Goal: Use online tool/utility: Utilize a website feature to perform a specific function

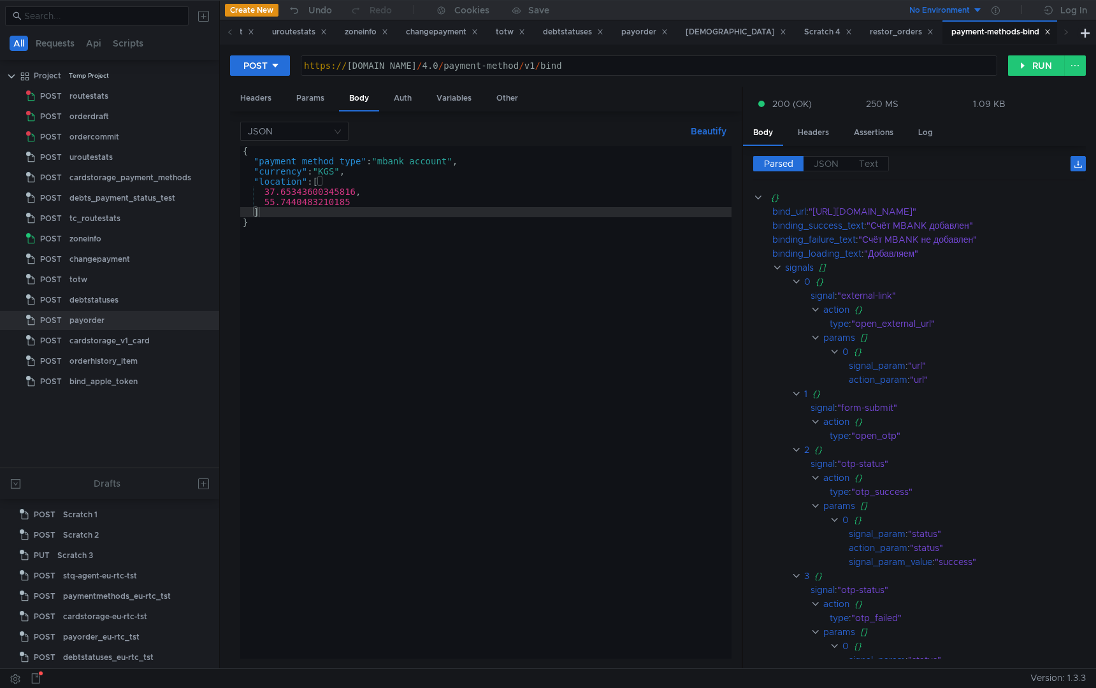
scroll to position [0, 1]
click at [1019, 66] on button "RUN" at bounding box center [1036, 65] width 57 height 20
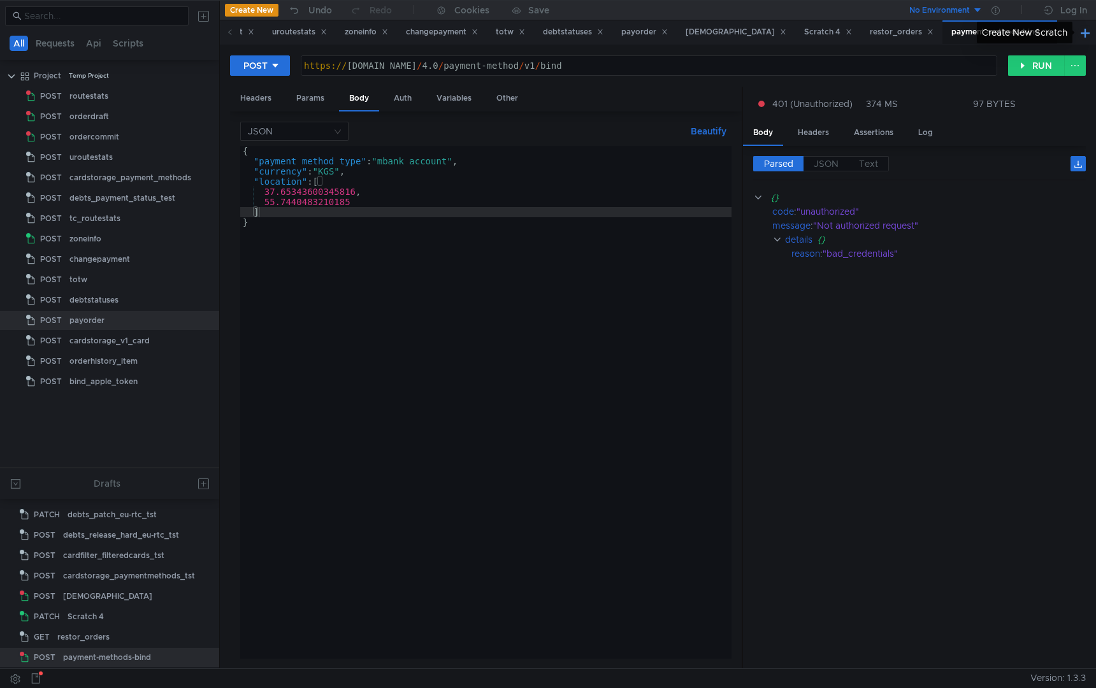
click at [1080, 27] on button at bounding box center [1085, 32] width 15 height 15
click at [996, 31] on div "Create New Scratch" at bounding box center [1025, 33] width 96 height 22
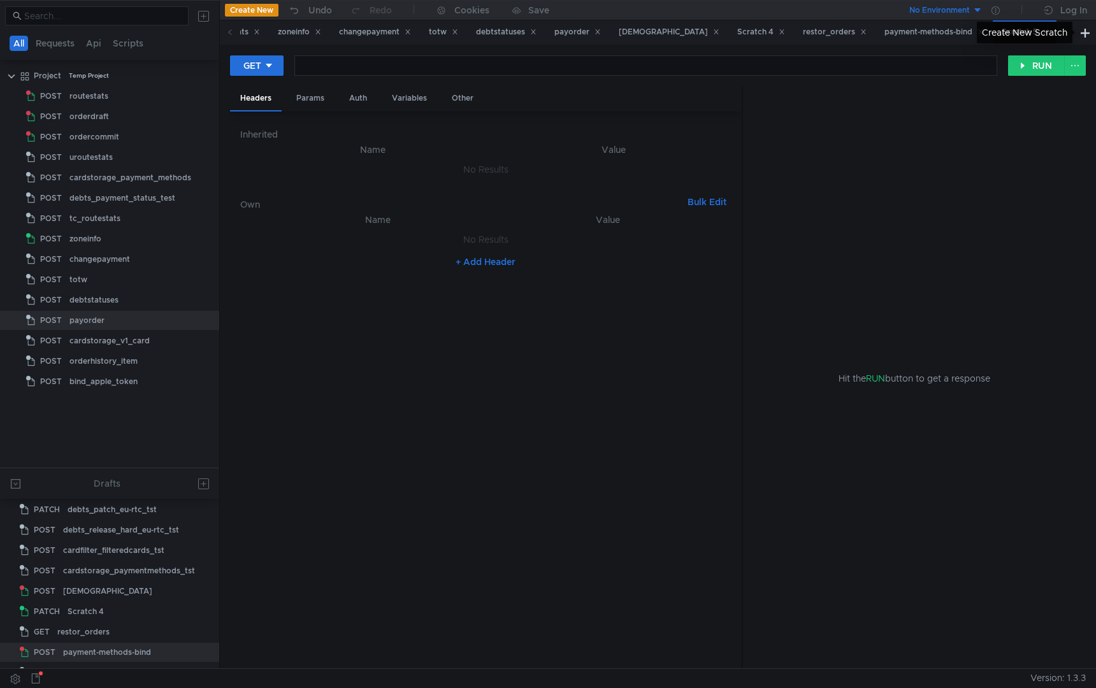
click at [993, 37] on div "Create New Scratch" at bounding box center [1025, 33] width 96 height 22
click at [263, 61] on button "GET" at bounding box center [257, 65] width 54 height 20
click at [254, 106] on li "POST" at bounding box center [257, 113] width 55 height 20
click at [97, 652] on div "Scratch 5" at bounding box center [81, 657] width 36 height 19
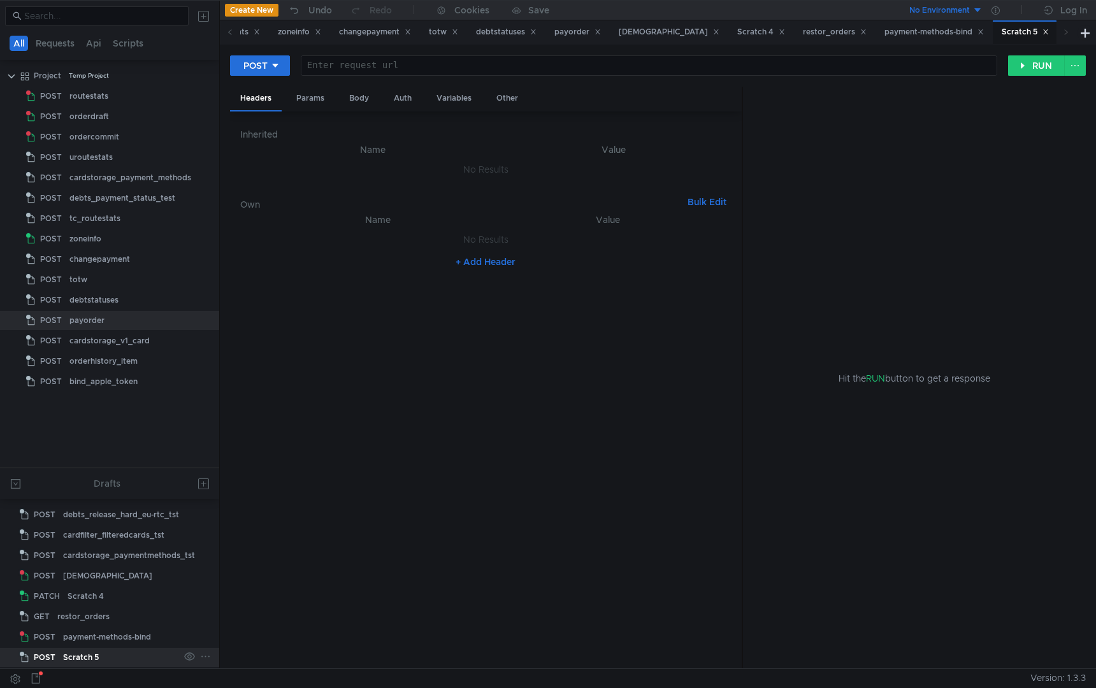
click at [204, 656] on icon at bounding box center [205, 656] width 11 height 11
click at [256, 540] on button "Rename" at bounding box center [246, 539] width 90 height 19
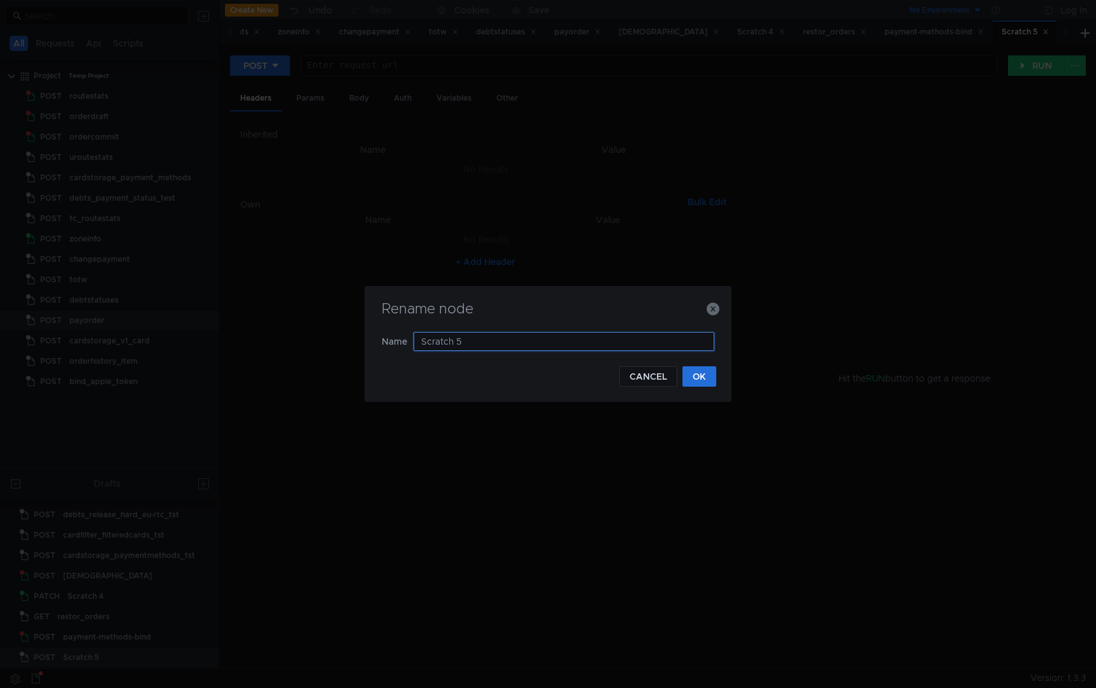
click at [524, 340] on input "Scratch 5" at bounding box center [564, 341] width 301 height 19
type input "ы"
type input "sbp-token-bind"
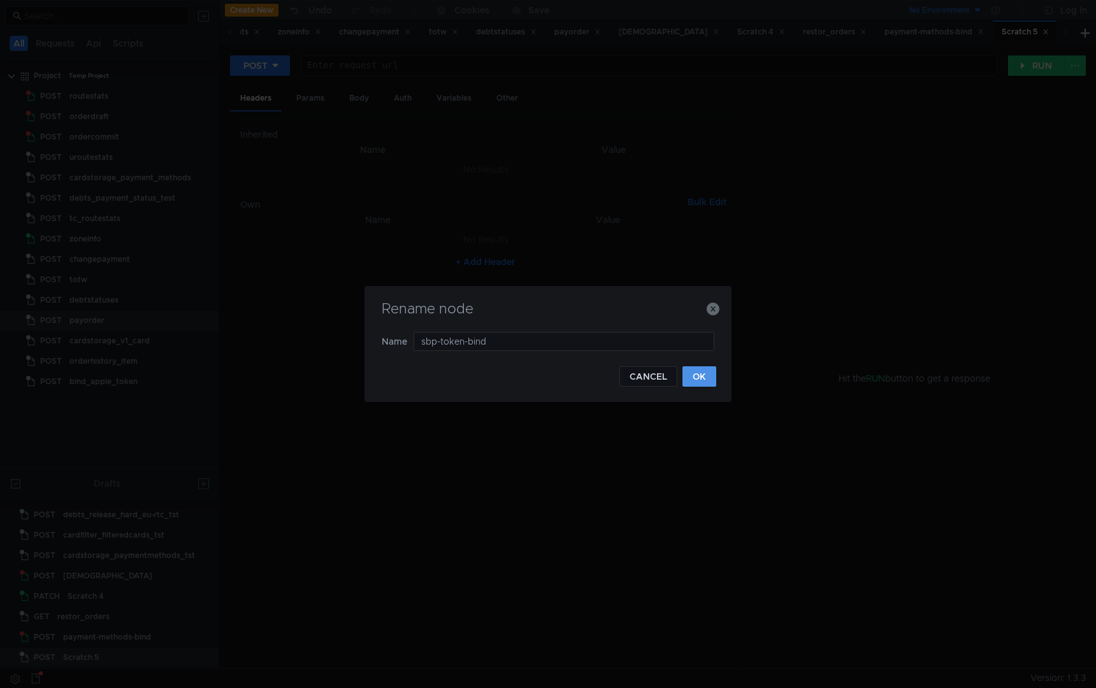
click at [711, 382] on button "OK" at bounding box center [700, 377] width 34 height 20
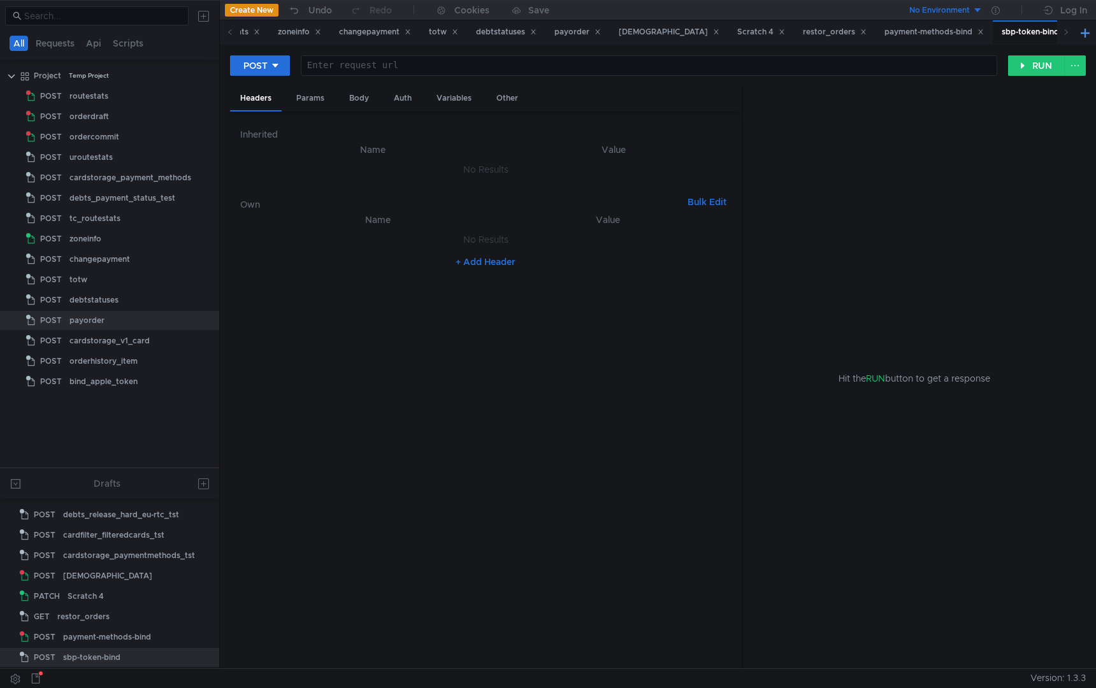
click at [1084, 34] on button at bounding box center [1085, 32] width 15 height 15
click at [1006, 37] on div "Create New Scratch" at bounding box center [1025, 33] width 96 height 22
click at [1021, 43] on div "Scratch 5" at bounding box center [1023, 32] width 64 height 24
click at [209, 657] on div at bounding box center [197, 657] width 37 height 19
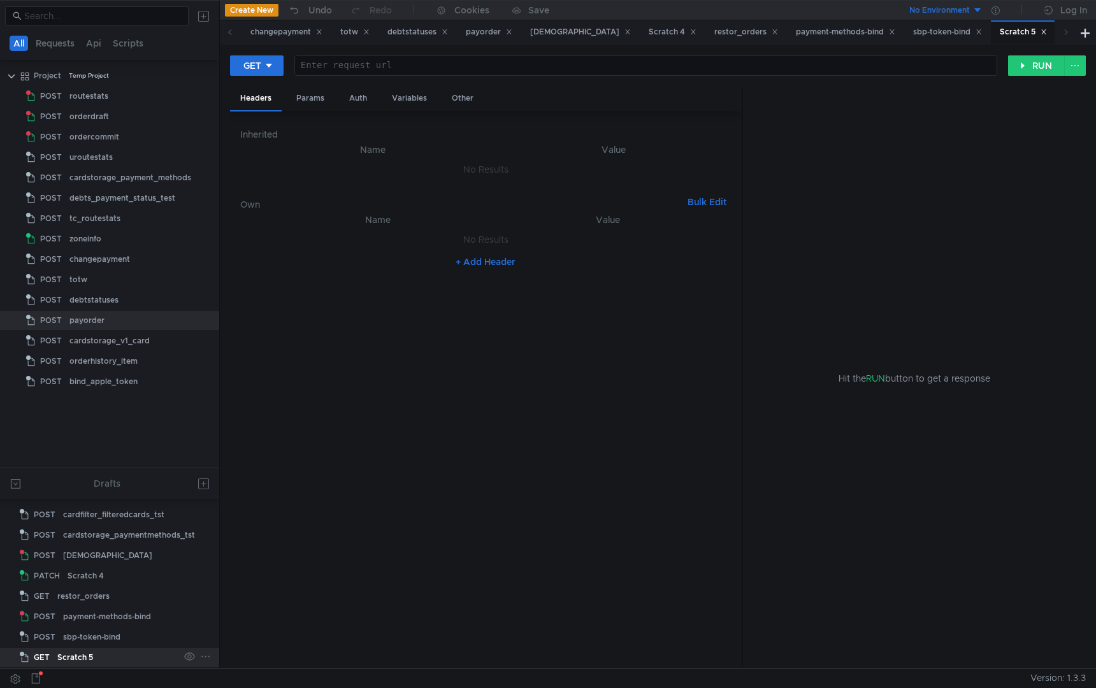
click at [203, 652] on icon at bounding box center [205, 656] width 11 height 11
click at [253, 535] on button "Rename" at bounding box center [245, 539] width 90 height 19
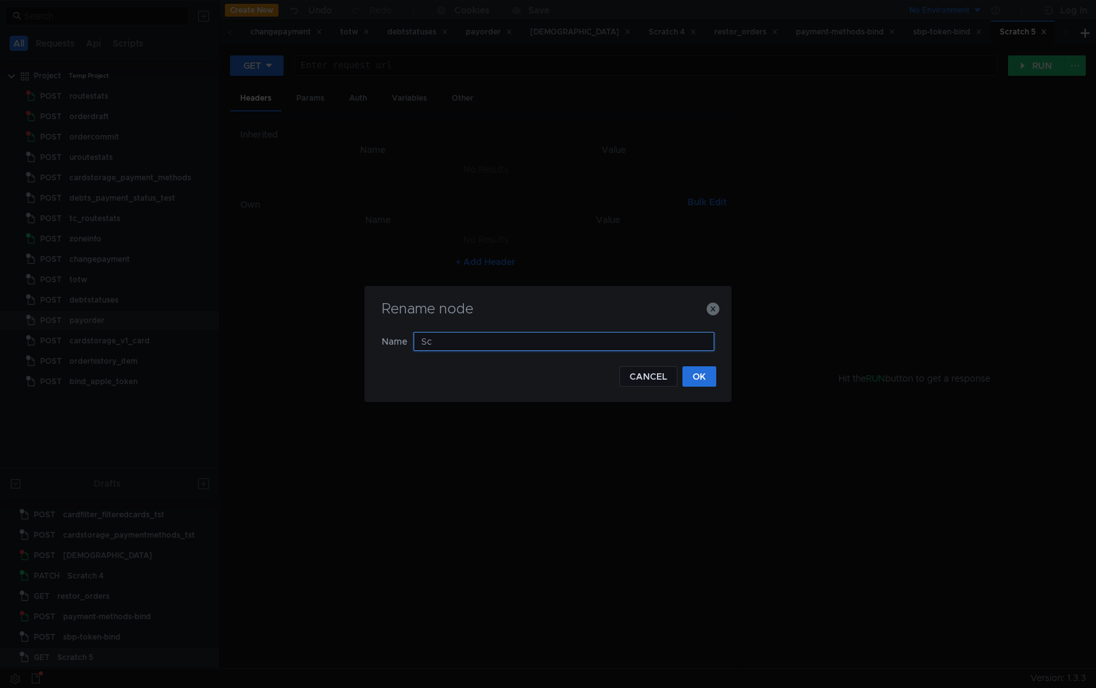
type input "S"
type input "list-payment-methods"
click at [705, 377] on button "OK" at bounding box center [700, 377] width 34 height 20
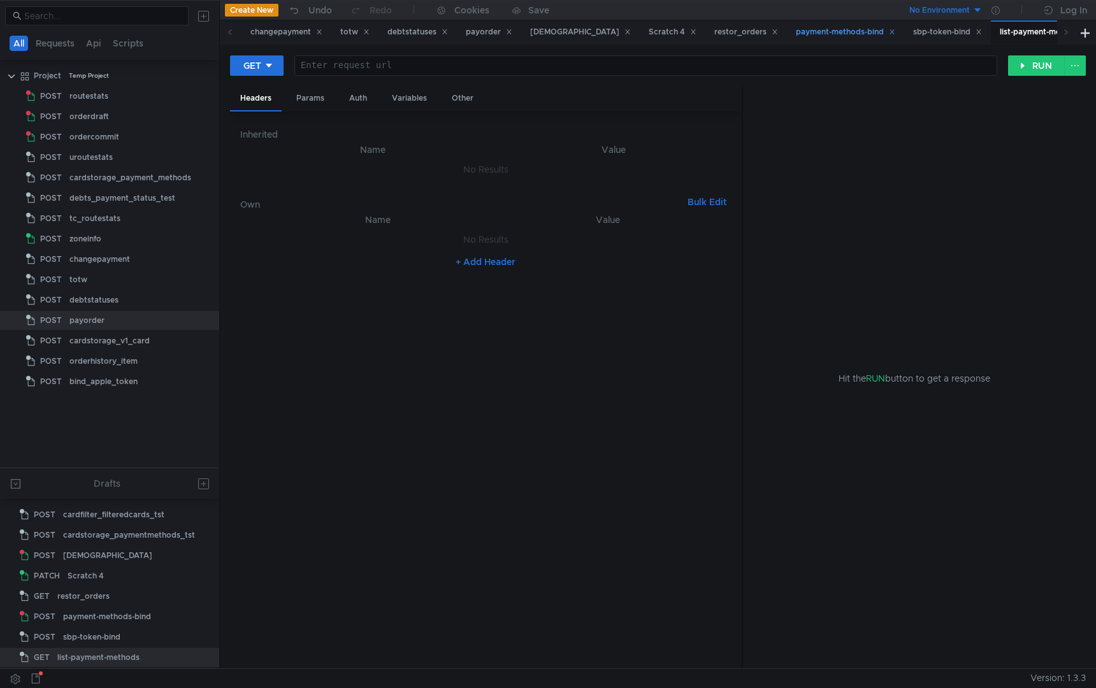
click at [832, 32] on div "payment-methods-bind" at bounding box center [845, 31] width 99 height 13
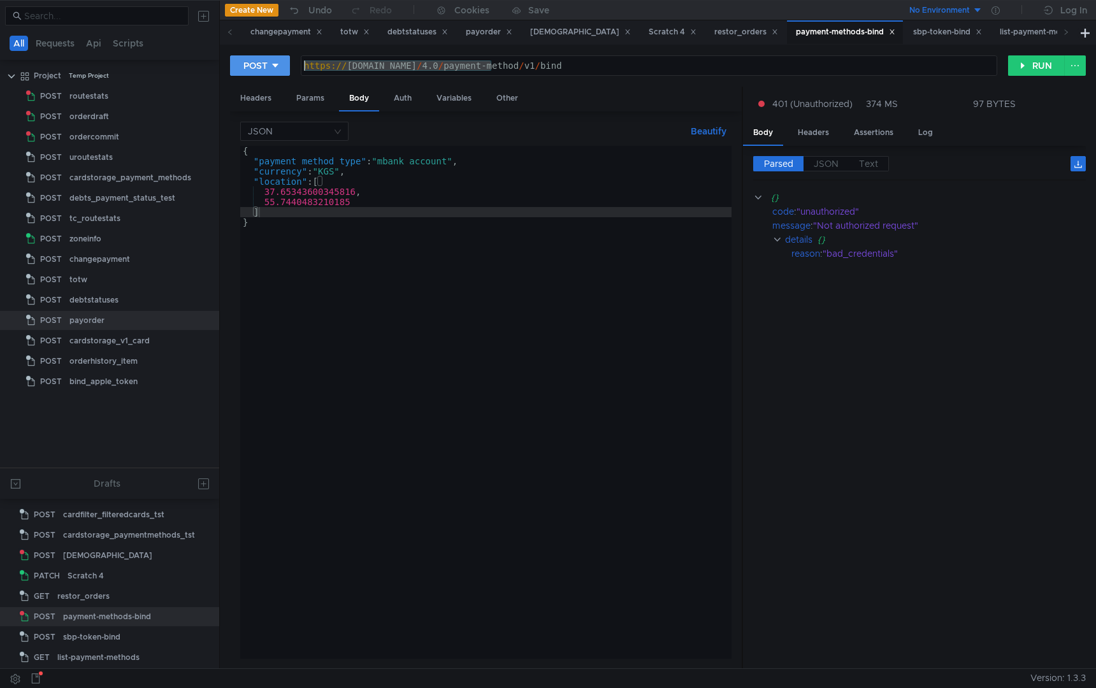
drag, startPoint x: 490, startPoint y: 65, endPoint x: 254, endPoint y: 60, distance: 235.3
click at [254, 60] on div "POST [URL][DOMAIN_NAME] https:// [DOMAIN_NAME] / 4.0 / payment-method / v1 / bi…" at bounding box center [619, 66] width 778 height 22
click at [920, 29] on div "sbp-token-bind" at bounding box center [947, 31] width 69 height 13
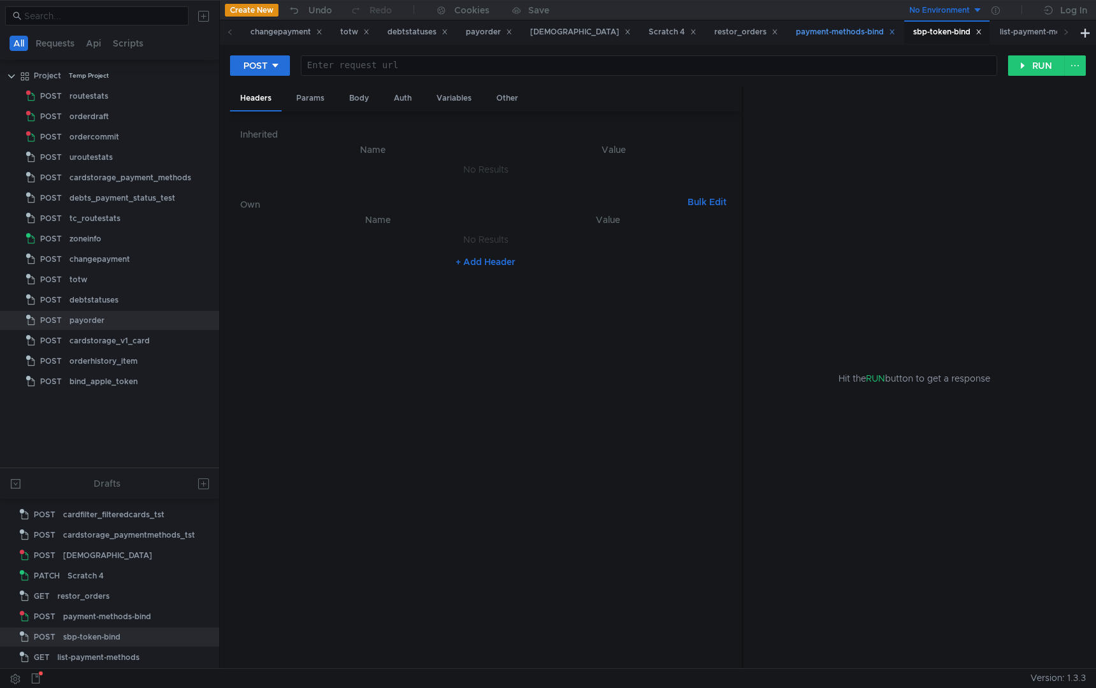
click at [825, 33] on div "payment-methods-bind" at bounding box center [845, 31] width 99 height 13
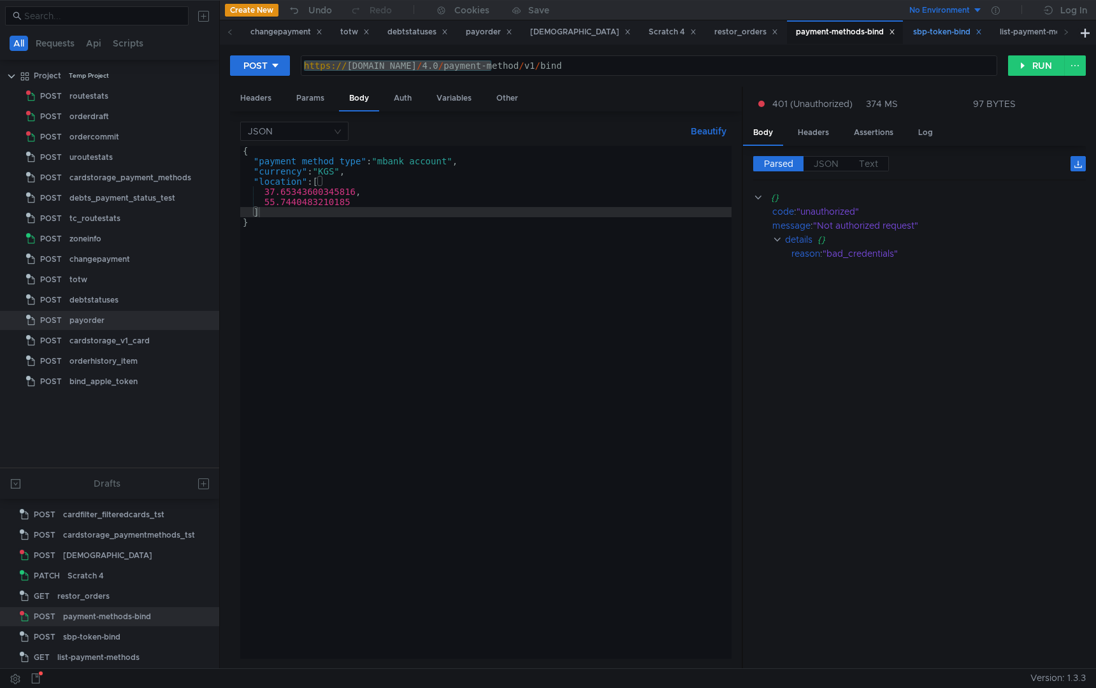
drag, startPoint x: 824, startPoint y: 34, endPoint x: 954, endPoint y: 33, distance: 130.0
click at [954, 33] on div "sbp-token-bind" at bounding box center [947, 31] width 69 height 13
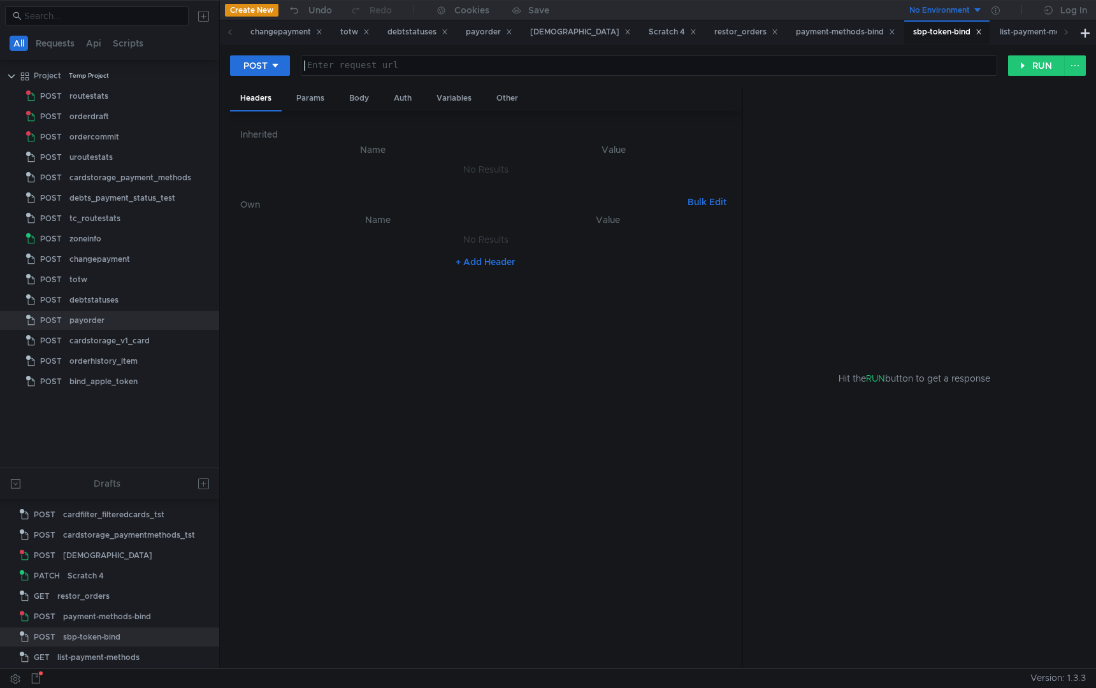
drag, startPoint x: 954, startPoint y: 33, endPoint x: 414, endPoint y: 59, distance: 540.5
click at [414, 59] on div "Enter request url" at bounding box center [649, 65] width 695 height 19
paste textarea "[URL][DOMAIN_NAME]"
type textarea "[URL][DOMAIN_NAME]"
drag, startPoint x: 414, startPoint y: 59, endPoint x: 1010, endPoint y: 34, distance: 596.5
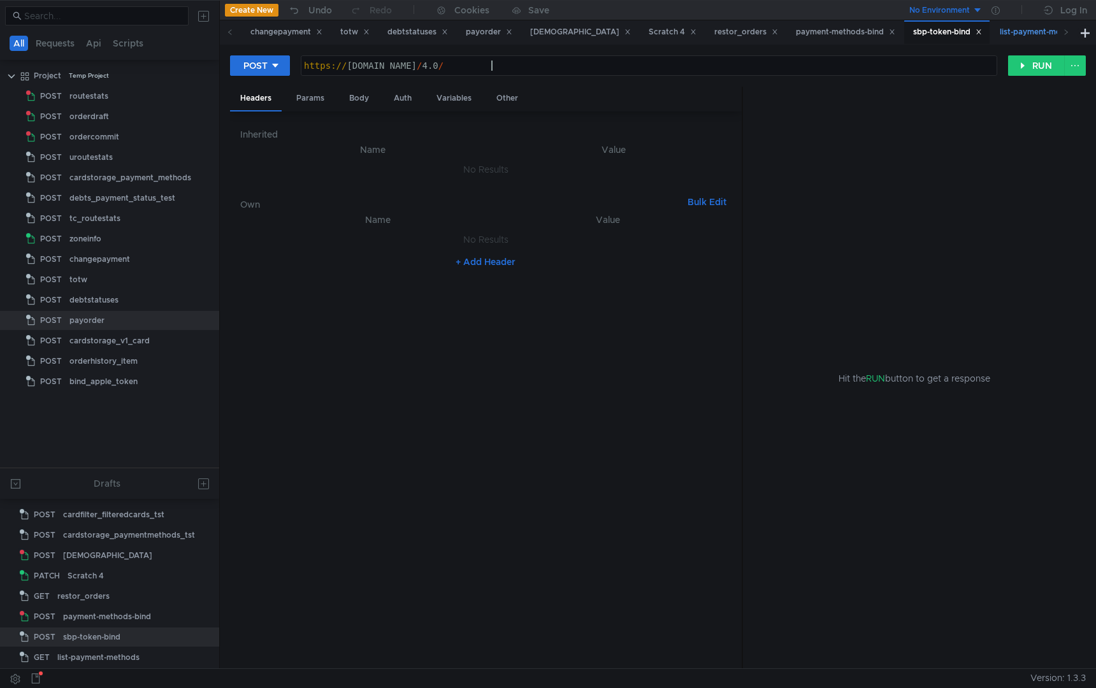
click at [1010, 34] on div "list-payment-methods" at bounding box center [1047, 31] width 94 height 13
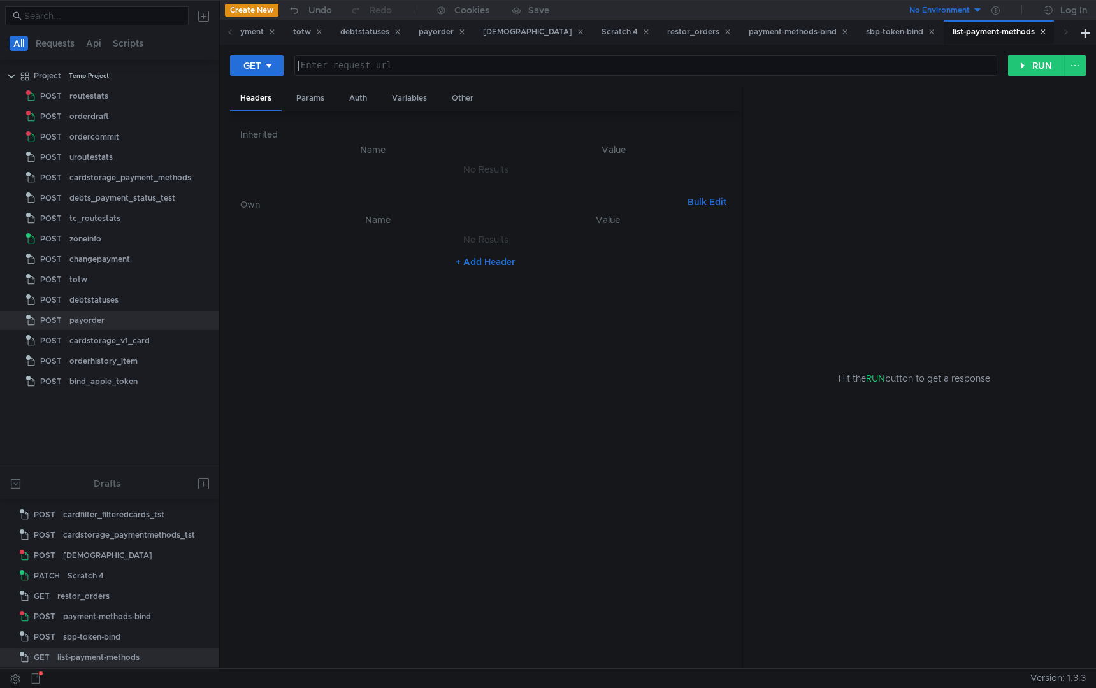
click at [463, 68] on div at bounding box center [646, 76] width 702 height 31
paste textarea "[URL][DOMAIN_NAME]"
type textarea "[URL][DOMAIN_NAME]"
drag, startPoint x: 1010, startPoint y: 34, endPoint x: 234, endPoint y: 65, distance: 777.0
click at [234, 65] on button "GET" at bounding box center [257, 65] width 54 height 20
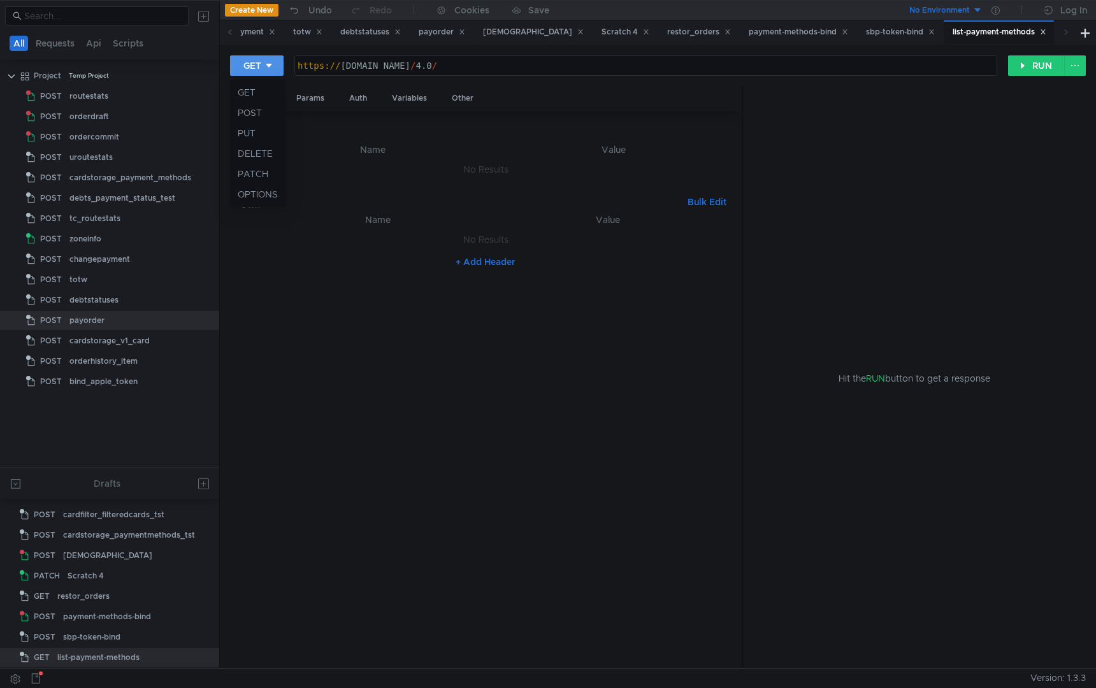
click at [252, 116] on li "POST" at bounding box center [257, 113] width 55 height 20
click at [882, 28] on div "sbp-token-bind" at bounding box center [900, 31] width 69 height 13
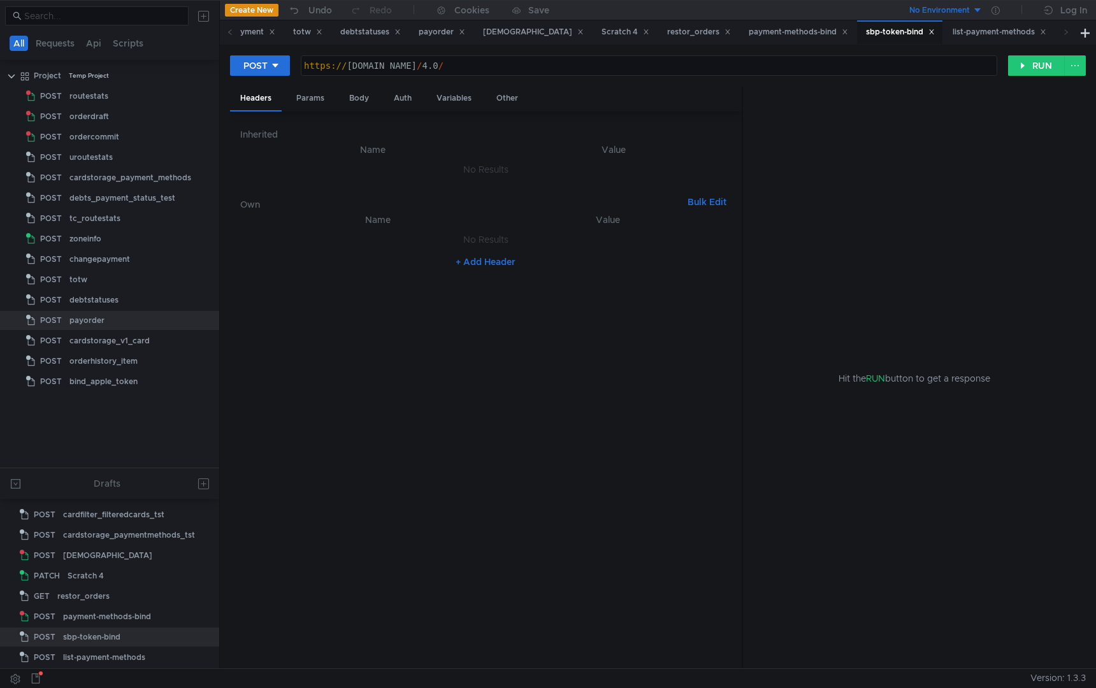
click at [788, 33] on div "payment-methods-bind" at bounding box center [798, 31] width 99 height 13
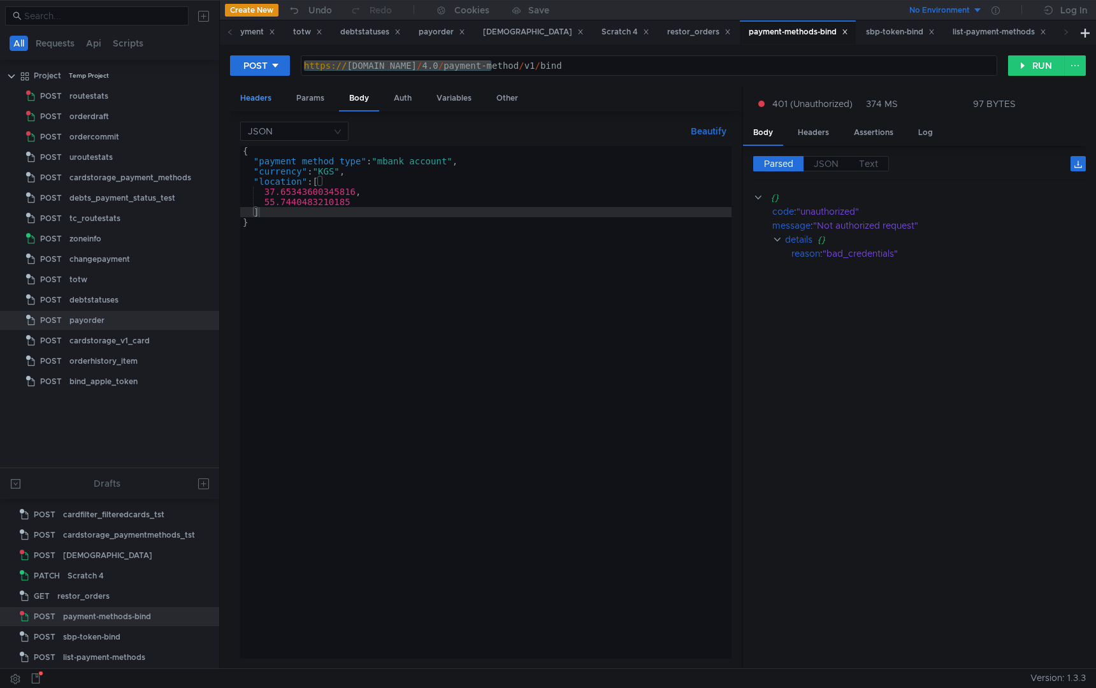
drag, startPoint x: 234, startPoint y: 65, endPoint x: 255, endPoint y: 104, distance: 44.2
click at [255, 104] on div "Headers" at bounding box center [256, 99] width 52 height 24
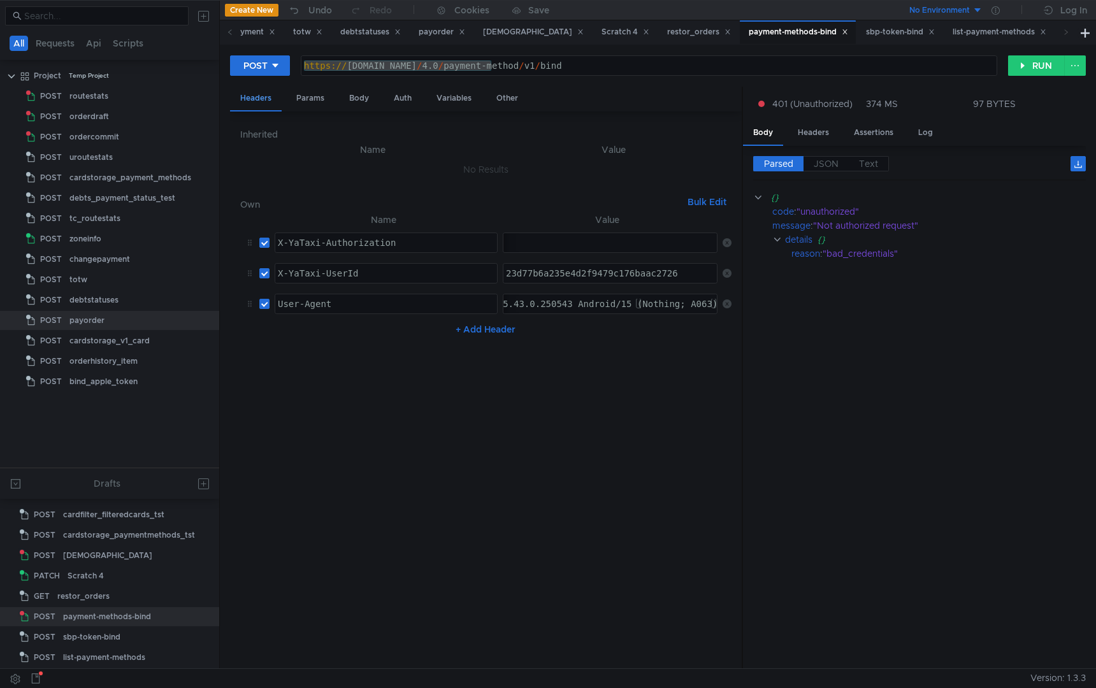
click at [340, 242] on div "X-YaTaxi-Authorization" at bounding box center [386, 253] width 222 height 31
click at [888, 36] on div "sbp-token-bind" at bounding box center [900, 31] width 69 height 13
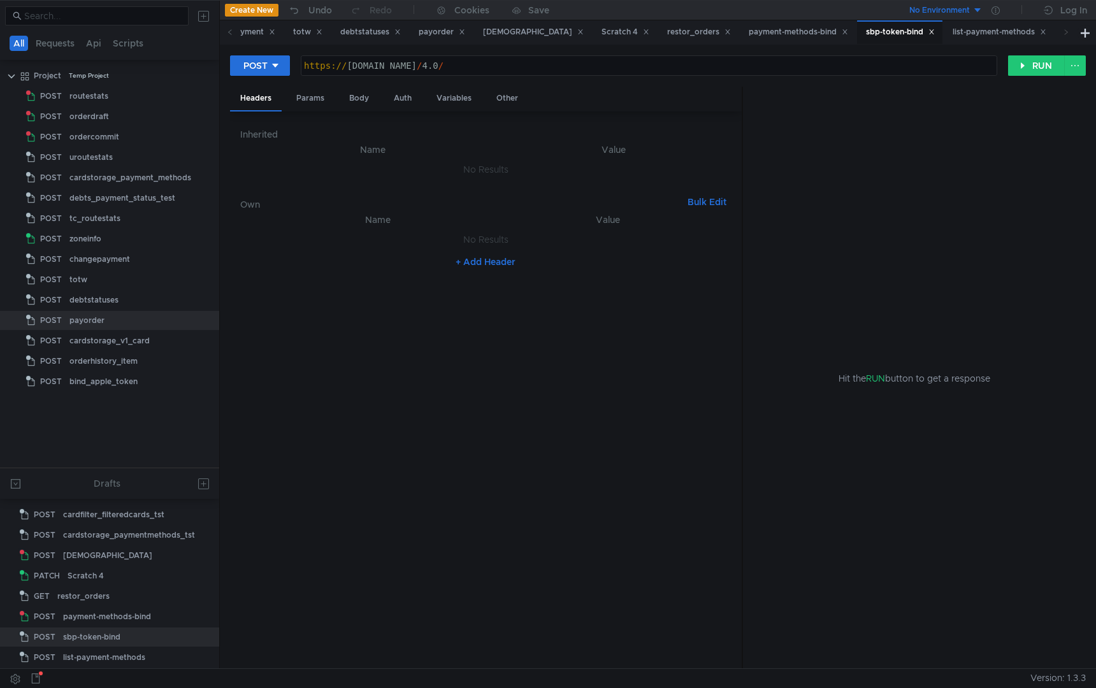
click at [476, 259] on button "+ Add Header" at bounding box center [486, 261] width 70 height 15
click at [351, 254] on td "ההההההההההההההההההההההההההההההההההההההההההההההההההההההההההההההההההההההההההההההה…" at bounding box center [384, 243] width 228 height 31
click at [356, 245] on div at bounding box center [386, 253] width 222 height 31
paste textarea "X-YaTaxi-Authorization"
type textarea "X-YaTaxi-Authorization"
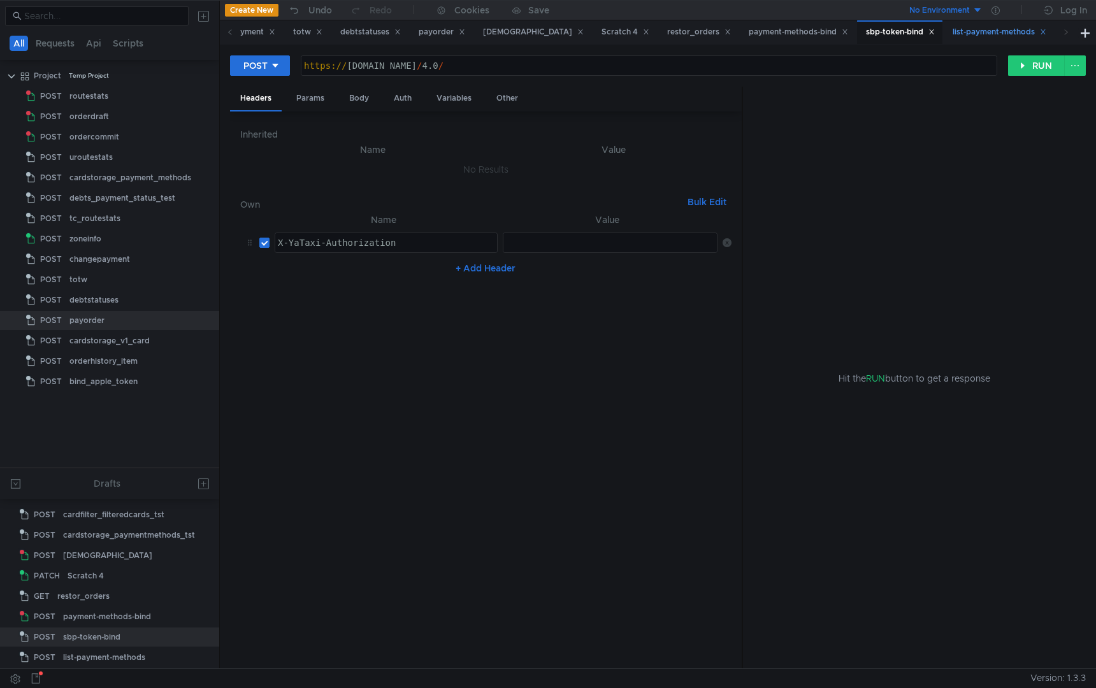
drag, startPoint x: 255, startPoint y: 104, endPoint x: 966, endPoint y: 38, distance: 713.8
click at [966, 38] on div "list-payment-methods" at bounding box center [1000, 31] width 94 height 13
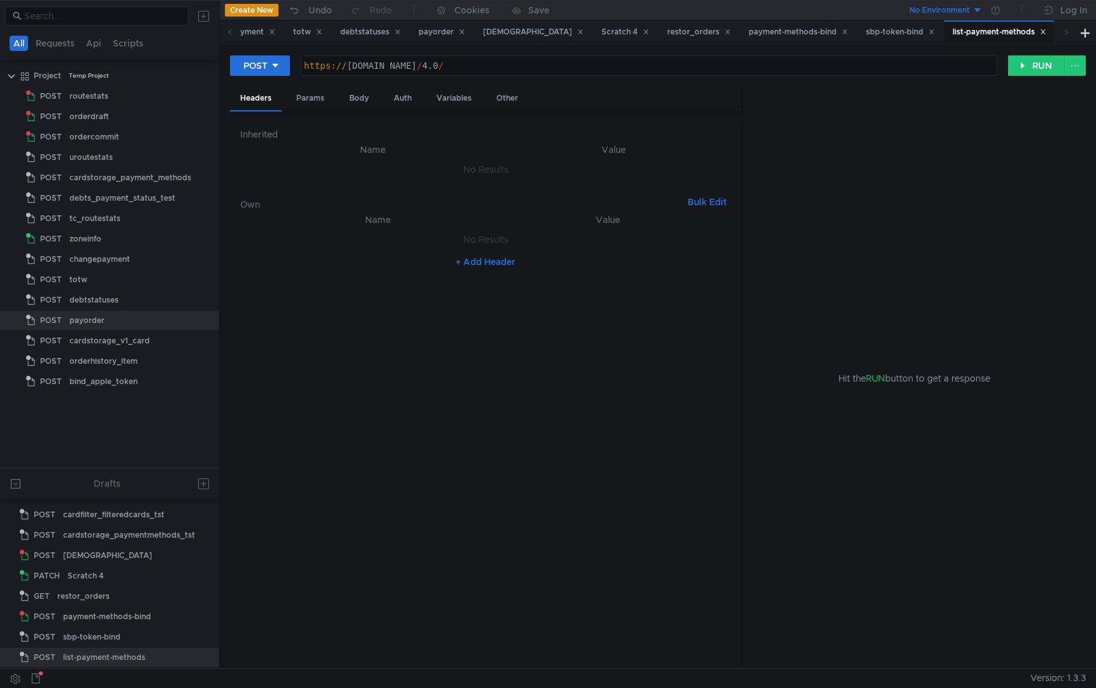
click at [486, 258] on button "+ Add Header" at bounding box center [486, 261] width 70 height 15
click at [429, 240] on div at bounding box center [386, 253] width 222 height 31
paste textarea "X-YaTaxi-Authorization"
type textarea "X-YaTaxi-Authorization"
click at [874, 36] on div "sbp-token-bind" at bounding box center [900, 31] width 69 height 13
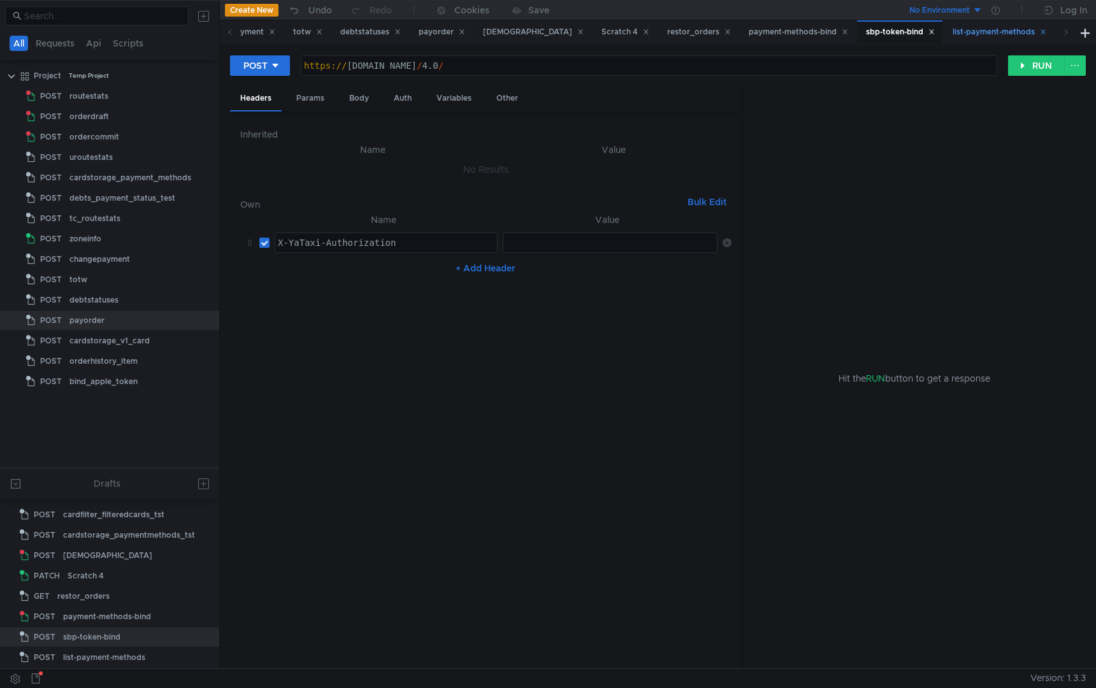
click at [790, 31] on div "payment-methods-bind" at bounding box center [798, 31] width 99 height 13
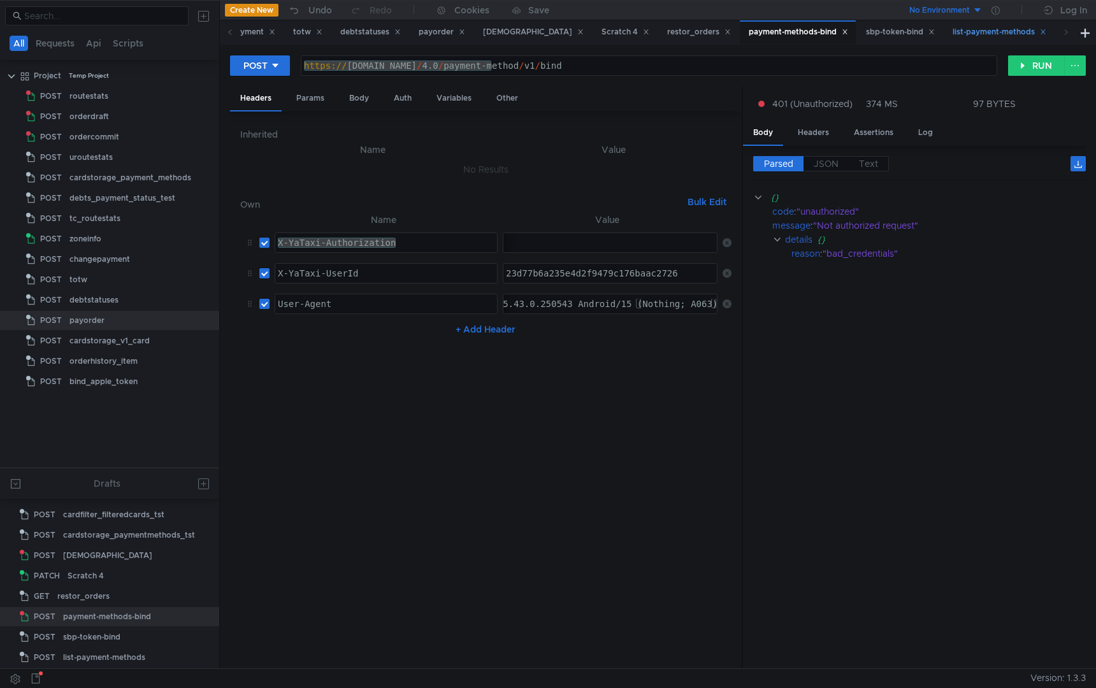
click at [346, 275] on div "X-YaTaxi-UserId" at bounding box center [386, 283] width 222 height 31
click at [880, 29] on div "sbp-token-bind" at bounding box center [900, 31] width 69 height 13
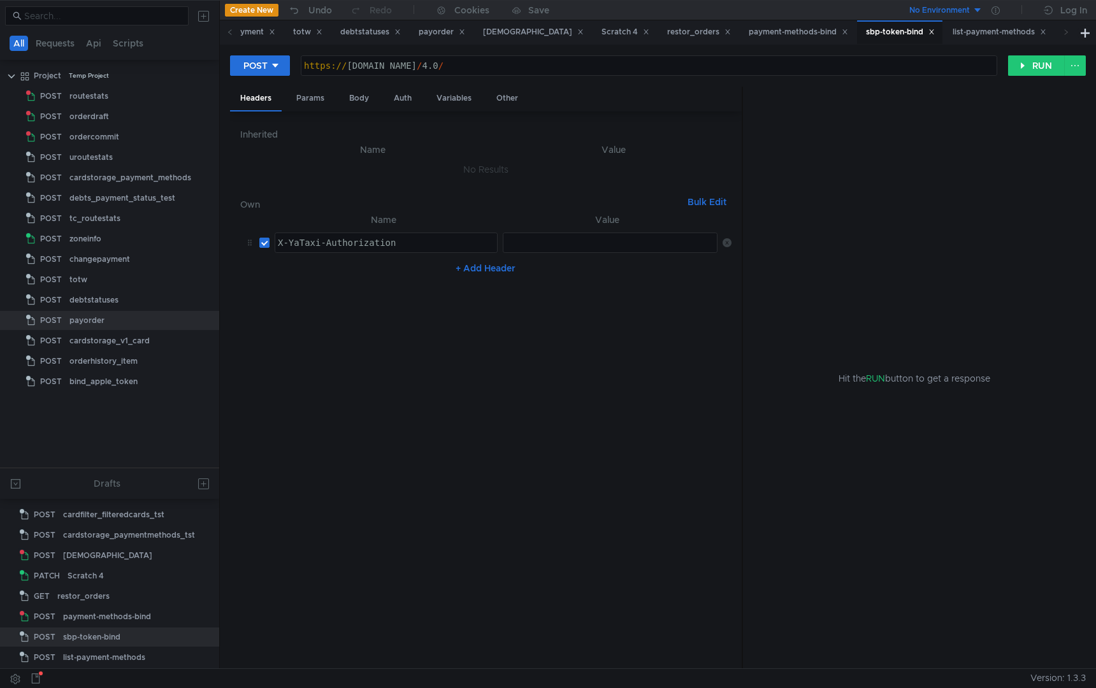
drag, startPoint x: 966, startPoint y: 38, endPoint x: 491, endPoint y: 268, distance: 527.7
click at [491, 268] on button "+ Add Header" at bounding box center [486, 268] width 70 height 15
drag, startPoint x: 491, startPoint y: 268, endPoint x: 371, endPoint y: 285, distance: 121.1
click at [371, 285] on td "ההההההההההההההההההההההההההההההההההההההההההההההההההההההההההההההההההההההההההההההה…" at bounding box center [384, 273] width 228 height 31
click at [373, 278] on div at bounding box center [386, 283] width 222 height 31
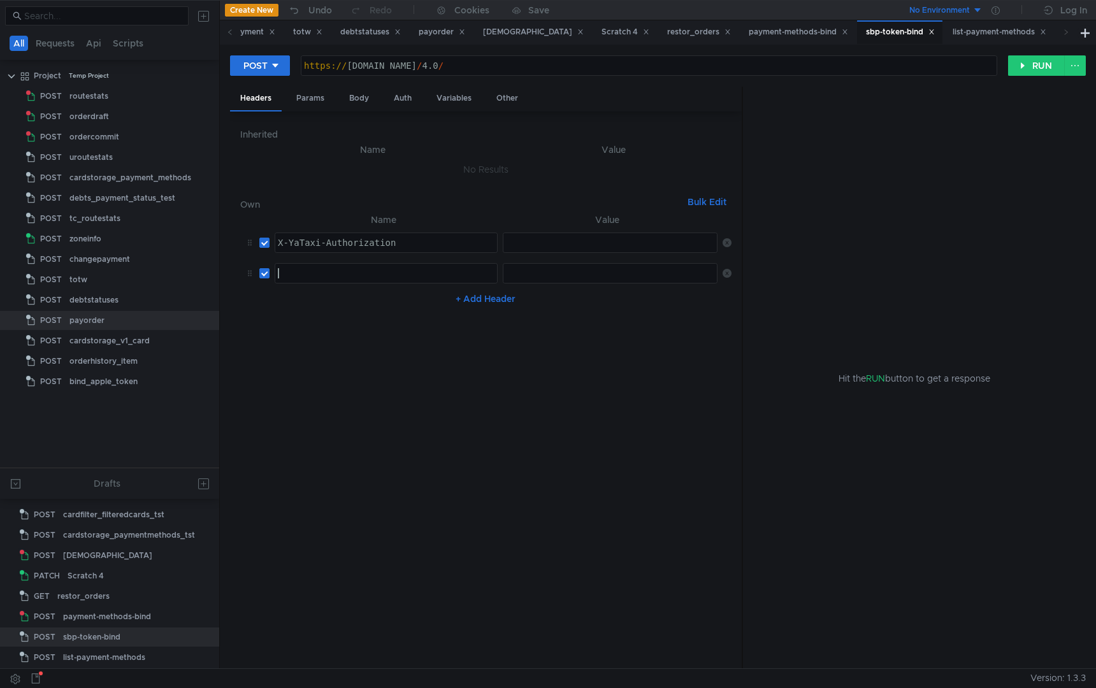
paste textarea "X-YaTaxi-UserId"
type textarea "X-YaTaxi-UserId"
click at [1010, 32] on div "list-payment-methods" at bounding box center [1000, 31] width 94 height 13
drag, startPoint x: 371, startPoint y: 285, endPoint x: 470, endPoint y: 267, distance: 101.0
click at [470, 267] on button "+ Add Header" at bounding box center [486, 268] width 70 height 15
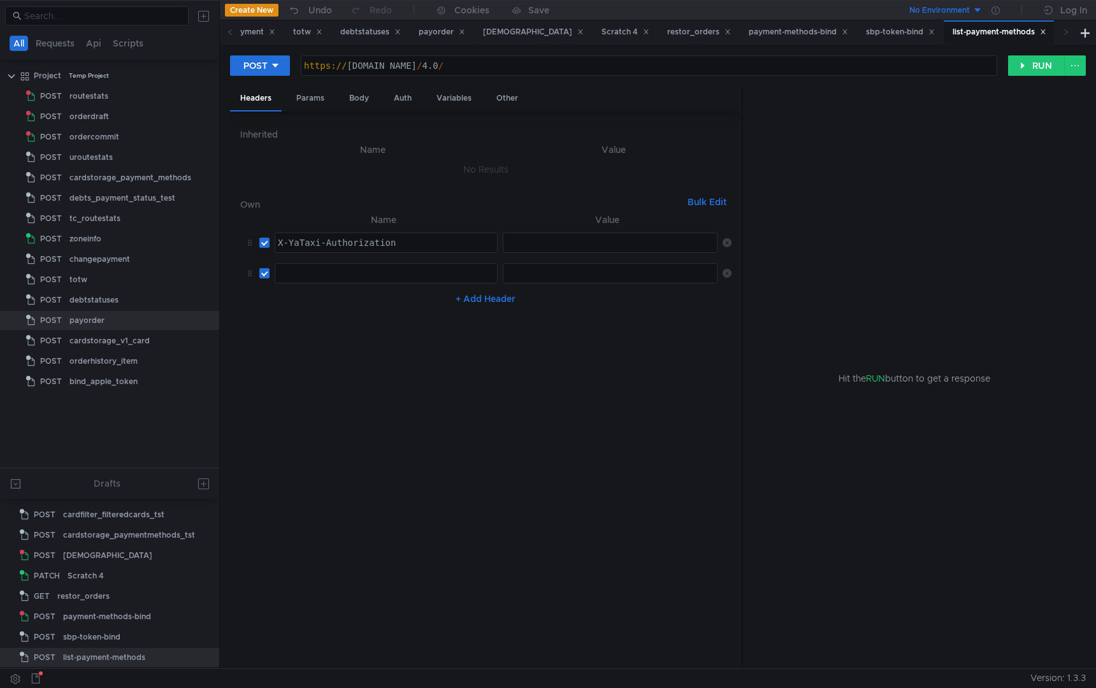
click at [419, 270] on div at bounding box center [386, 283] width 222 height 31
paste textarea "X-YaTaxi-UserId"
type textarea "X-YaTaxi-UserId"
drag, startPoint x: 470, startPoint y: 267, endPoint x: 901, endPoint y: 31, distance: 491.0
click at [901, 31] on div "sbp-token-bind" at bounding box center [900, 31] width 69 height 13
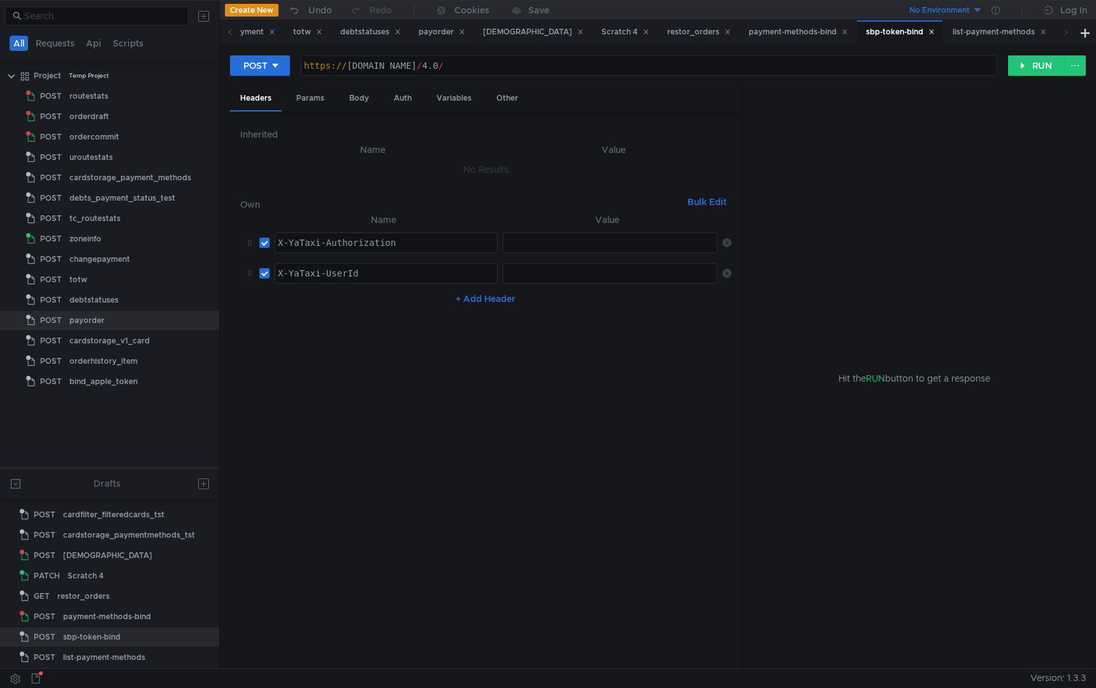
click at [797, 36] on div "payment-methods-bind" at bounding box center [798, 31] width 99 height 13
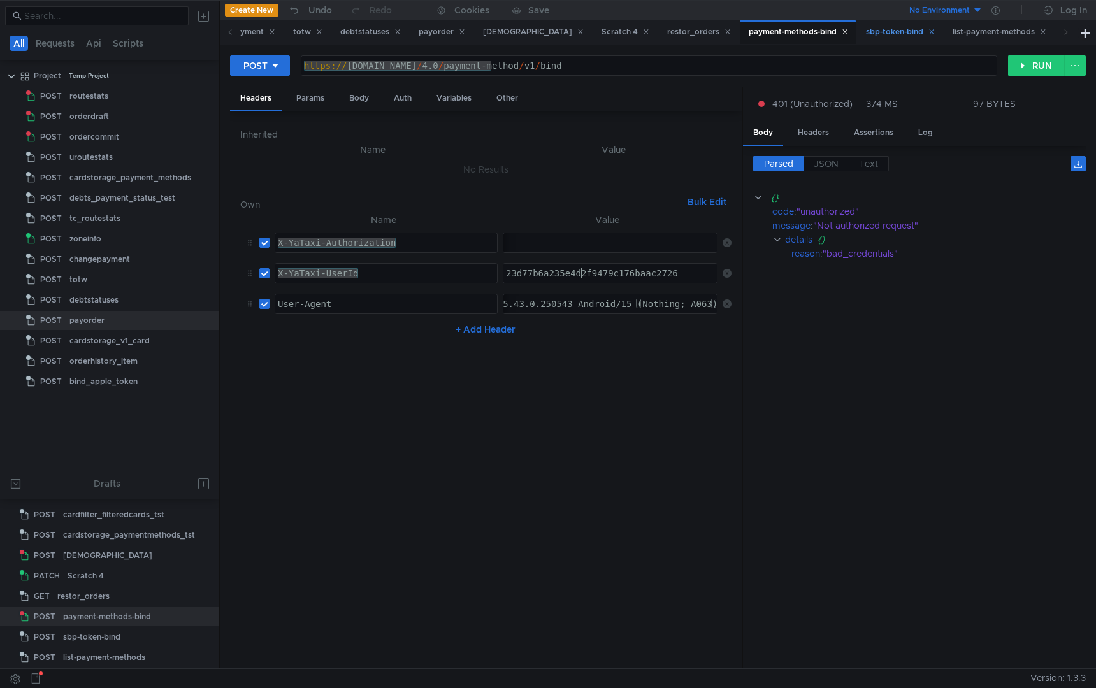
click at [579, 270] on div "23d77b6a235e4d2f9479c176baac2726" at bounding box center [612, 283] width 216 height 31
click at [896, 34] on div "sbp-token-bind" at bounding box center [900, 31] width 69 height 13
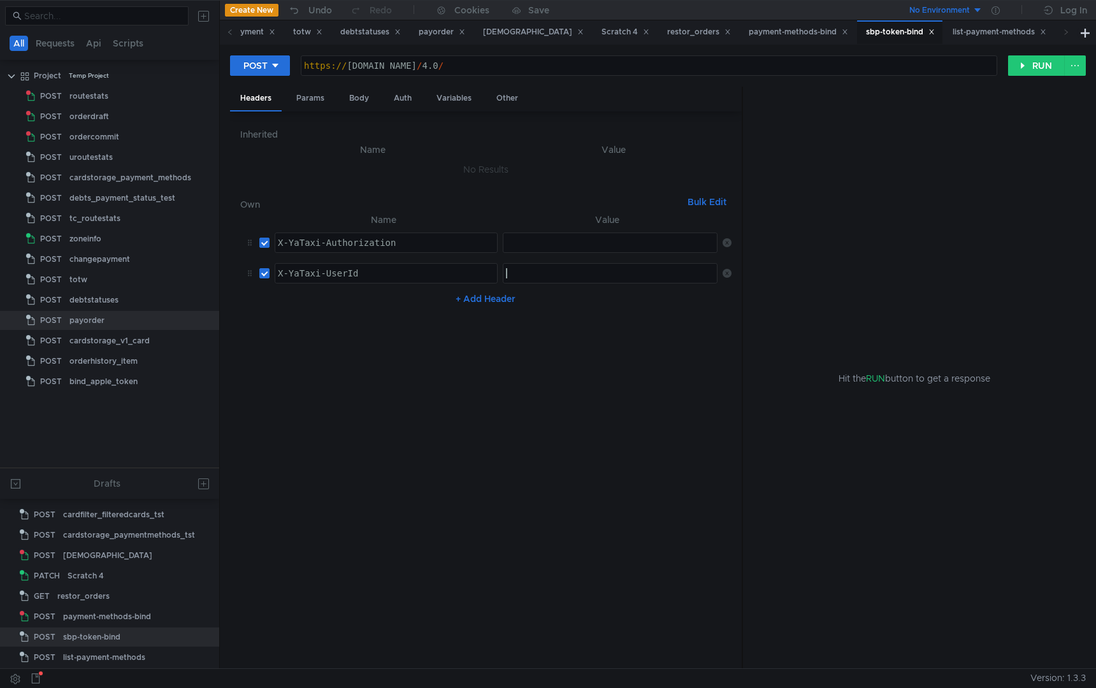
click at [536, 275] on div at bounding box center [612, 283] width 216 height 31
paste textarea "23d77b6a235e4d2f9479c176baac2726"
type textarea "23d77b6a235e4d2f9479c176baac2726"
click at [973, 35] on div "list-payment-methods" at bounding box center [1000, 31] width 94 height 13
click at [588, 282] on div at bounding box center [612, 283] width 216 height 31
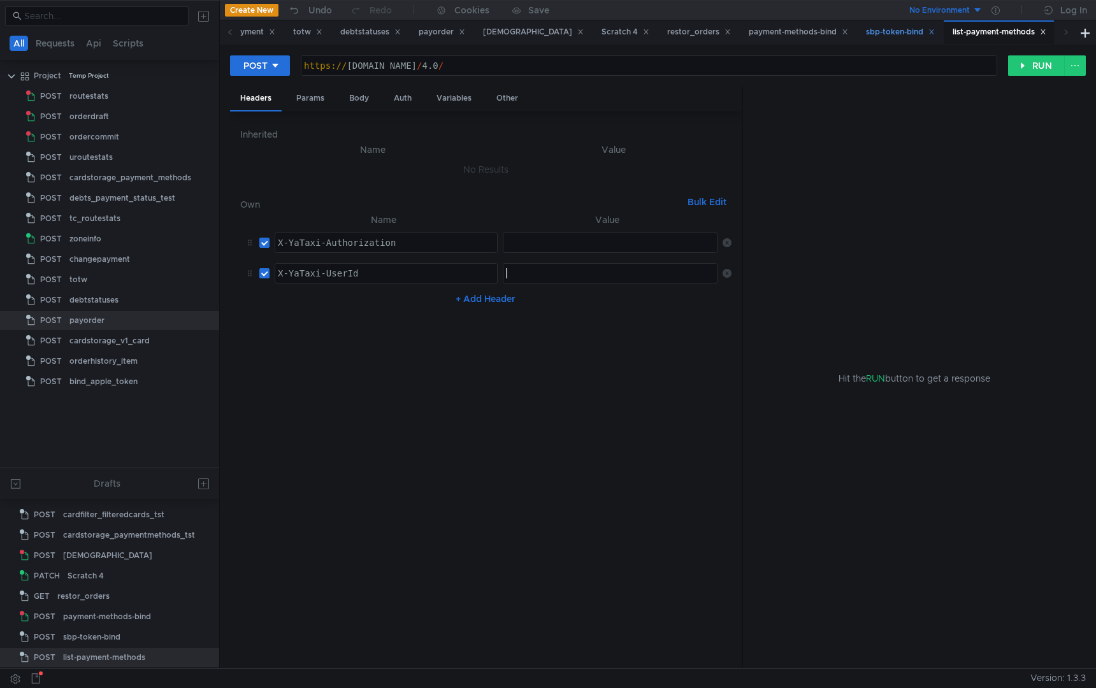
paste textarea "23d77b6a235e4d2f9479c176baac2726"
type textarea "23d77b6a235e4d2f9479c176baac2726"
click at [866, 38] on div "sbp-token-bind" at bounding box center [900, 31] width 69 height 13
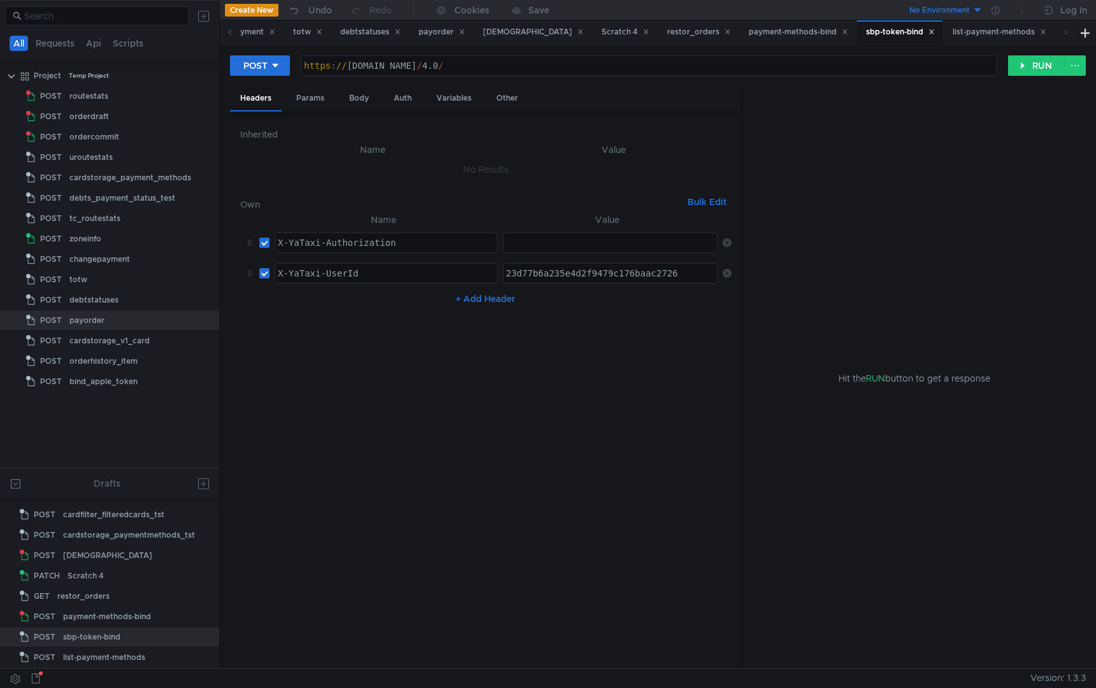
click at [782, 30] on div "payment-methods-bind" at bounding box center [798, 31] width 99 height 13
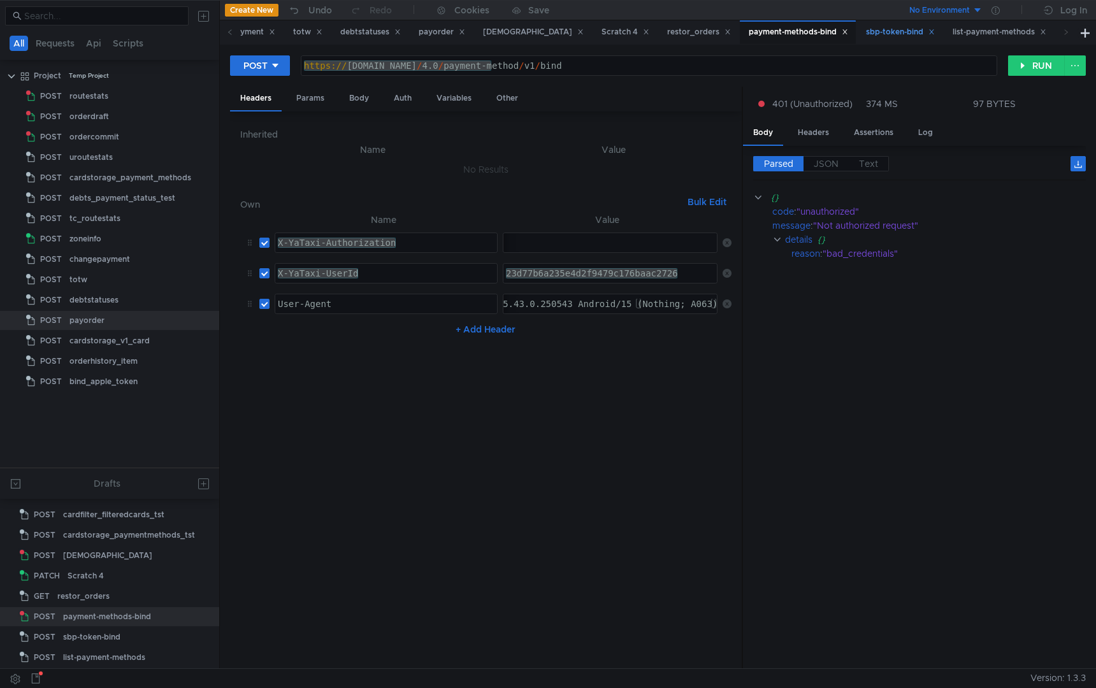
click at [885, 29] on div "sbp-token-bind" at bounding box center [900, 31] width 69 height 13
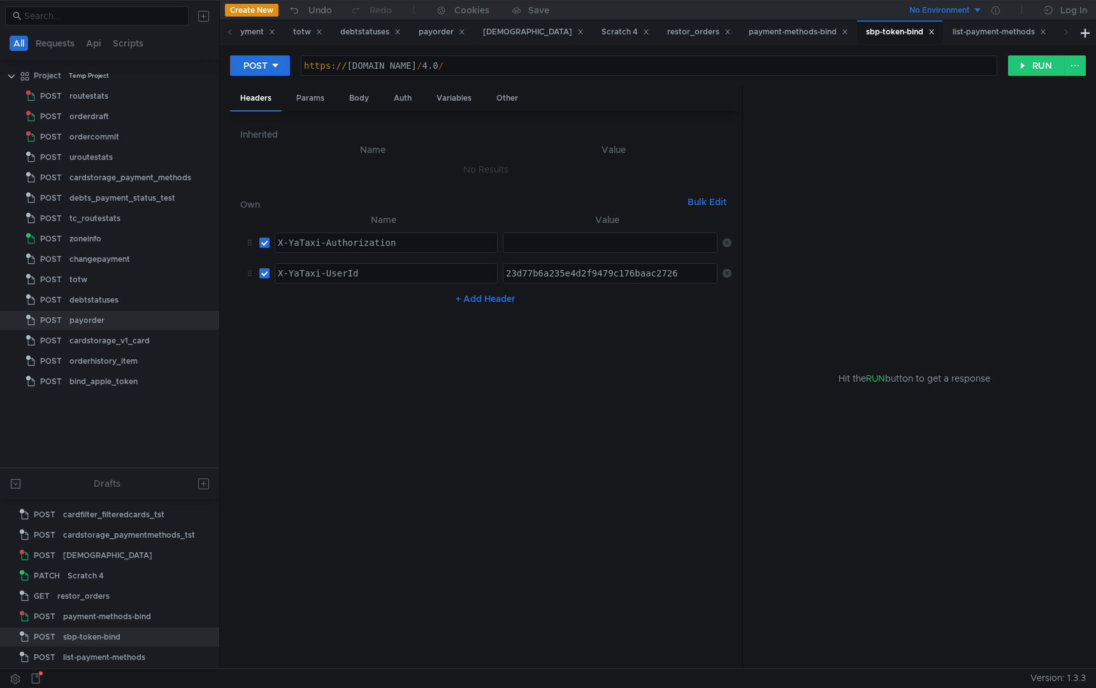
click at [1011, 29] on div "list-payment-methods" at bounding box center [1000, 31] width 94 height 13
click at [878, 30] on div "sbp-token-bind" at bounding box center [900, 31] width 69 height 13
click at [789, 35] on div "payment-methods-bind" at bounding box center [798, 31] width 99 height 13
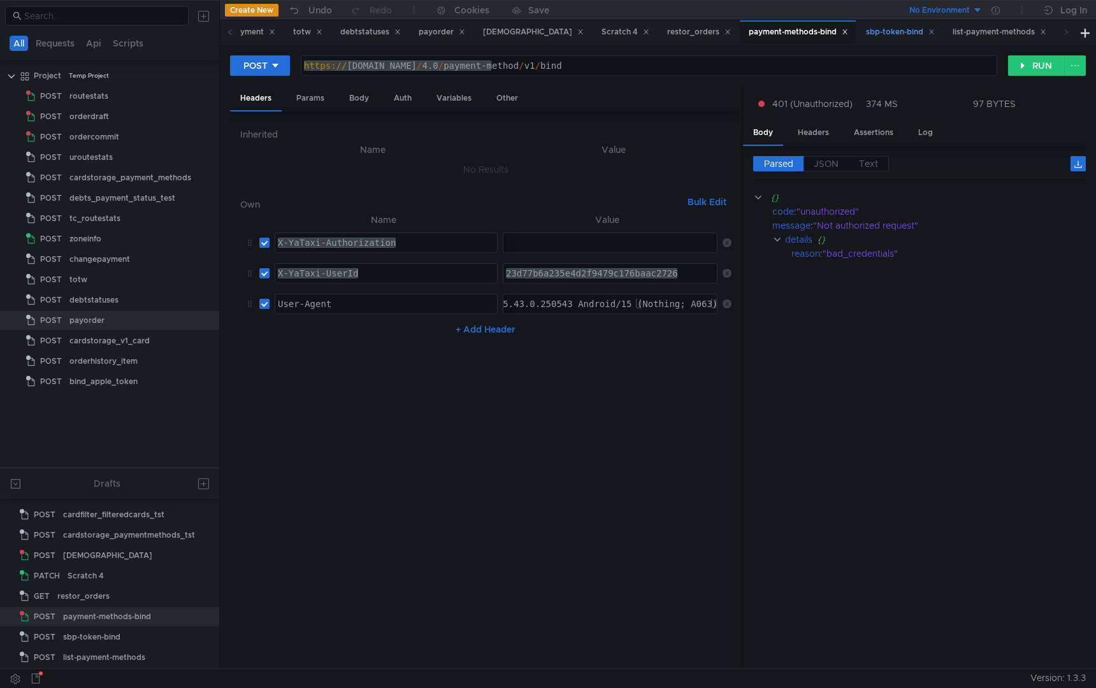
click at [528, 239] on div "[AUTH_TOKEN]" at bounding box center [16, 253] width 1408 height 31
drag, startPoint x: 901, startPoint y: 31, endPoint x: 372, endPoint y: 230, distance: 564.9
click at [372, 230] on tr "X-YaTaxi-Authorization X-YaTaxi-Authorization ההההההההההההההההההההההההההההההההה…" at bounding box center [485, 243] width 491 height 31
drag, startPoint x: 372, startPoint y: 230, endPoint x: 474, endPoint y: 242, distance: 102.6
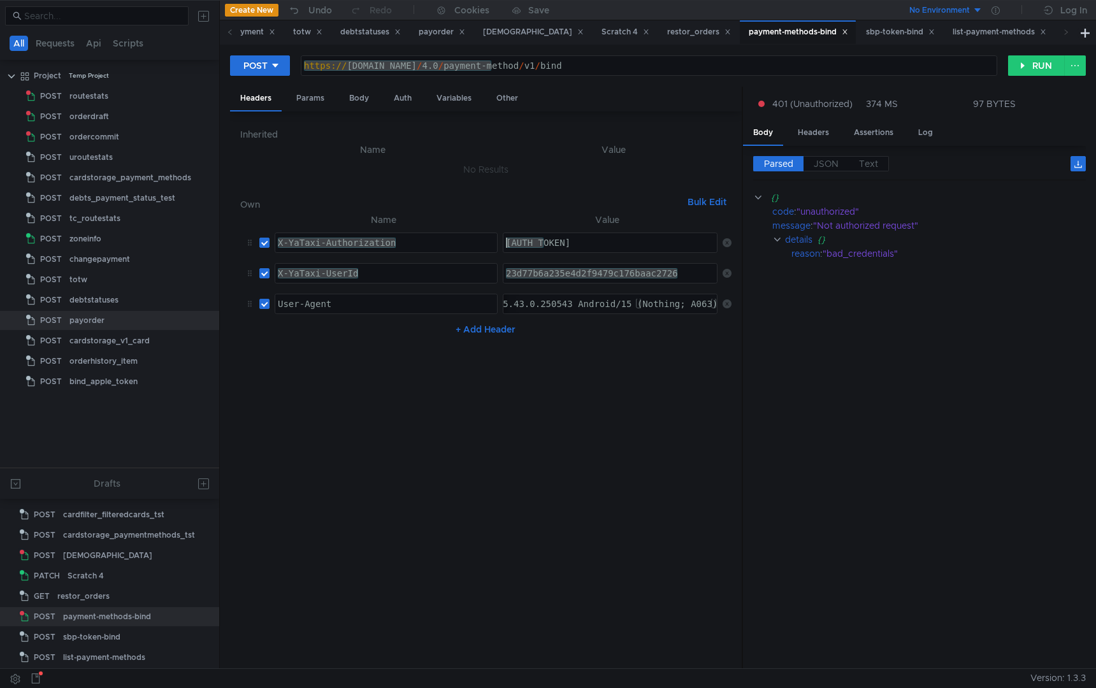
click at [474, 242] on tr "X-YaTaxi-Authorization X-YaTaxi-Authorization ההההההההההההההההההההההההההההההההה…" at bounding box center [485, 243] width 491 height 31
click at [878, 36] on div "sbp-token-bind" at bounding box center [900, 31] width 69 height 13
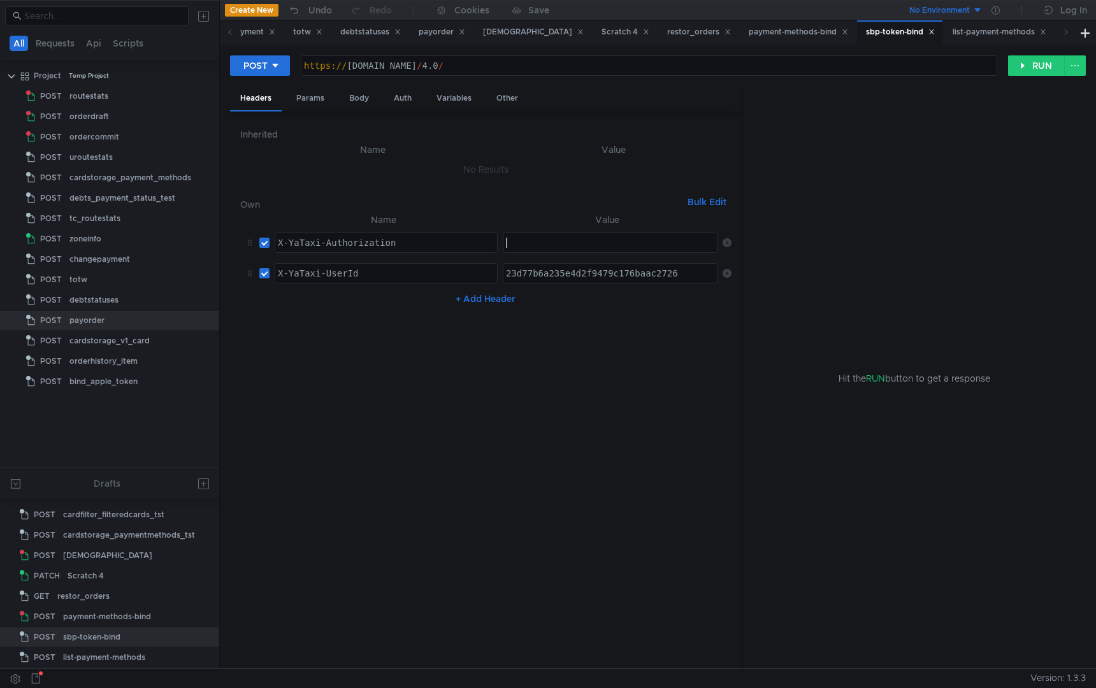
click at [547, 247] on div at bounding box center [612, 253] width 216 height 31
paste textarea "Bearer"
paste textarea "2.4065948982.2177.1757768146.1757681746890.2.0.11210355.r2FCnHJn4l73YTK6.0zrDT_…"
type textarea "[AUTH_TOKEN]"
click at [586, 242] on div "[AUTH_TOKEN]" at bounding box center [16, 253] width 1408 height 31
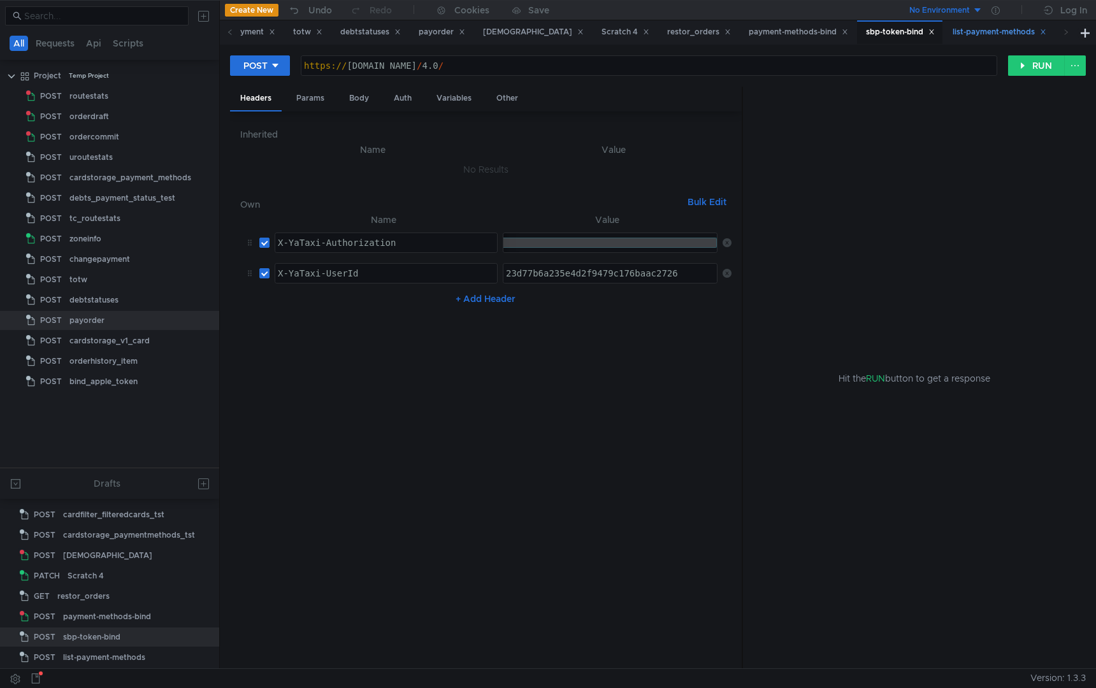
click at [973, 34] on div "list-payment-methods" at bounding box center [1000, 31] width 94 height 13
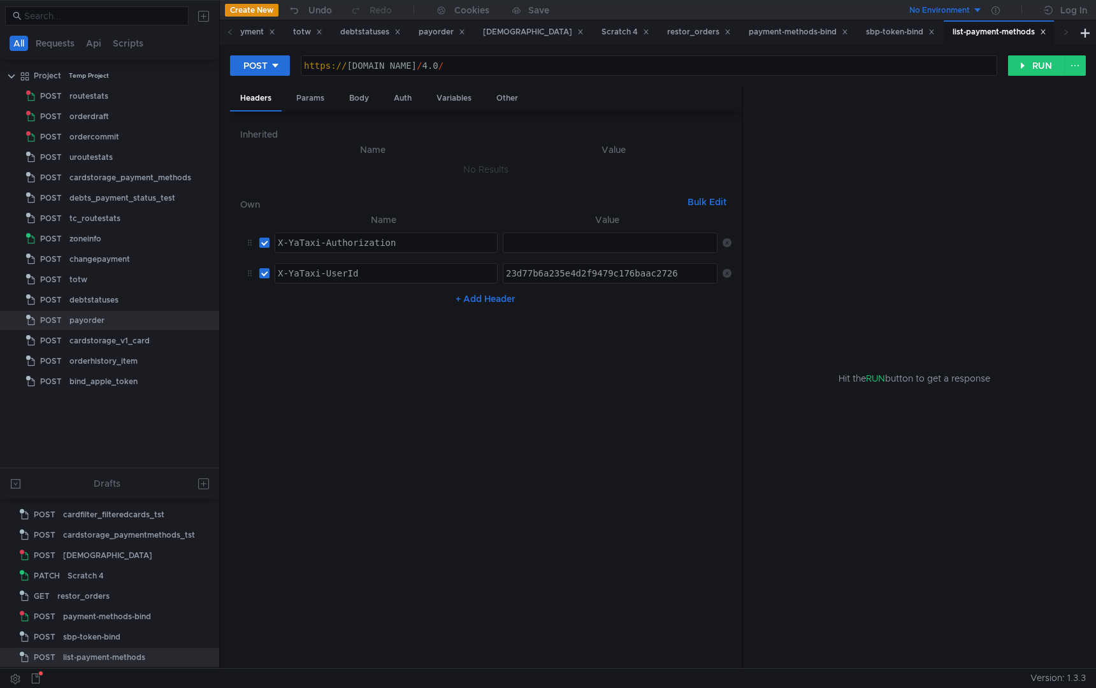
click at [590, 245] on div at bounding box center [612, 253] width 216 height 31
paste textarea "[AUTH_TOKEN]"
type textarea "[AUTH_TOKEN]"
click at [658, 387] on nz-table "Name Value X-YaTaxi-Authorization X-YaTaxi-Authorization הההההההההההההההההההההה…" at bounding box center [485, 435] width 491 height 447
